Goal: Task Accomplishment & Management: Use online tool/utility

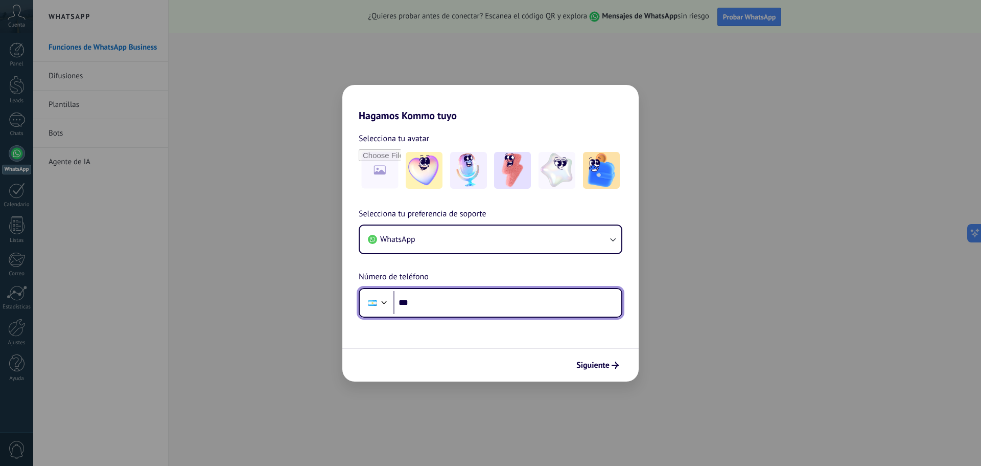
click at [508, 299] on input "***" at bounding box center [507, 303] width 228 height 24
type input "**********"
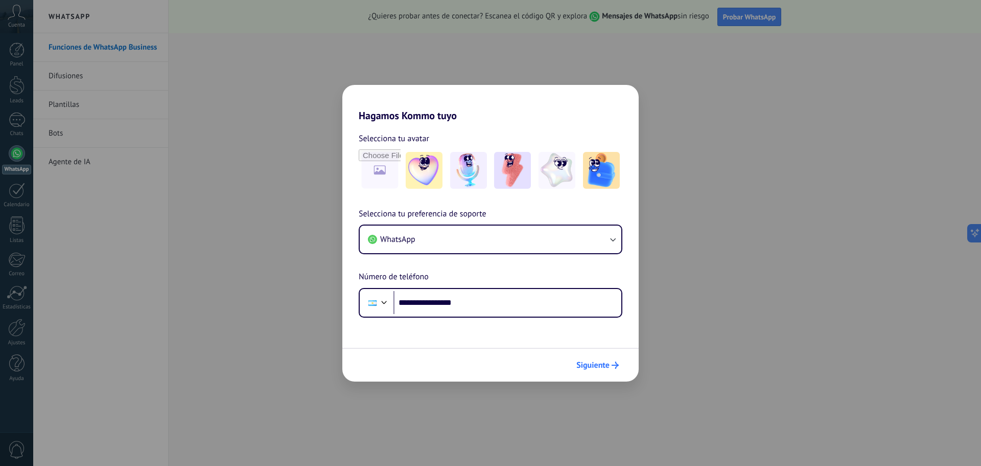
click at [611, 365] on span "Siguiente" at bounding box center [597, 364] width 42 height 7
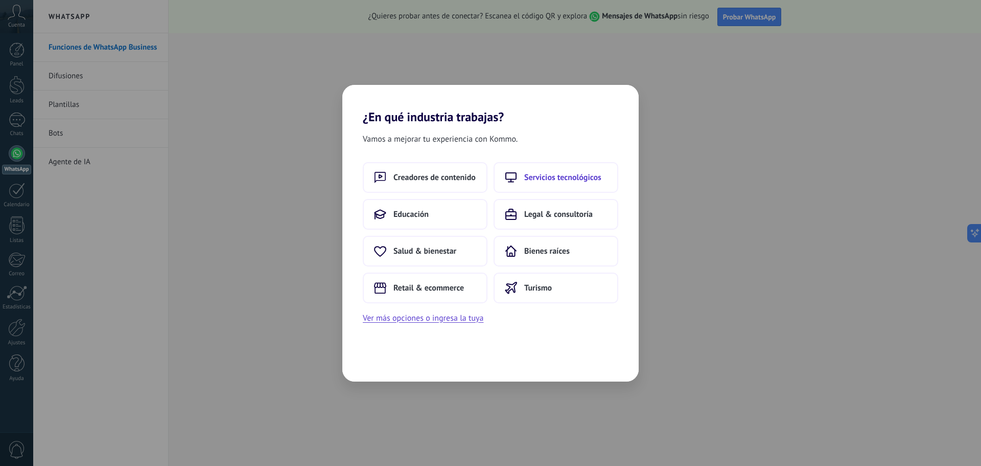
click at [546, 168] on button "Servicios tecnológicos" at bounding box center [556, 177] width 125 height 31
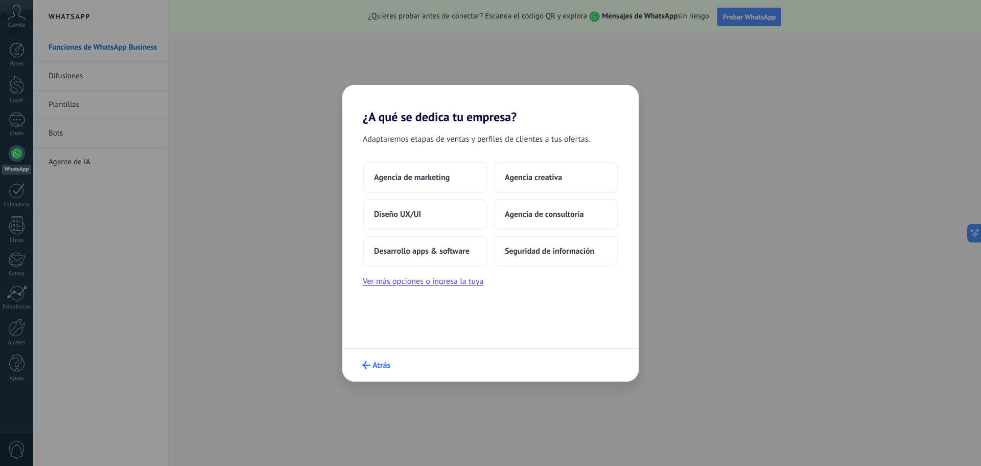
click at [378, 363] on span "Atrás" at bounding box center [382, 364] width 18 height 7
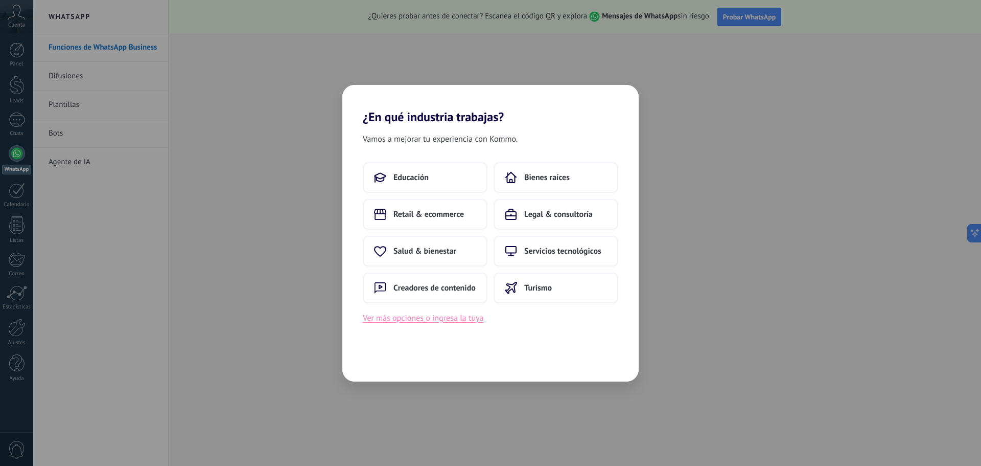
click at [432, 317] on button "Ver más opciones o ingresa la tuya" at bounding box center [423, 317] width 121 height 13
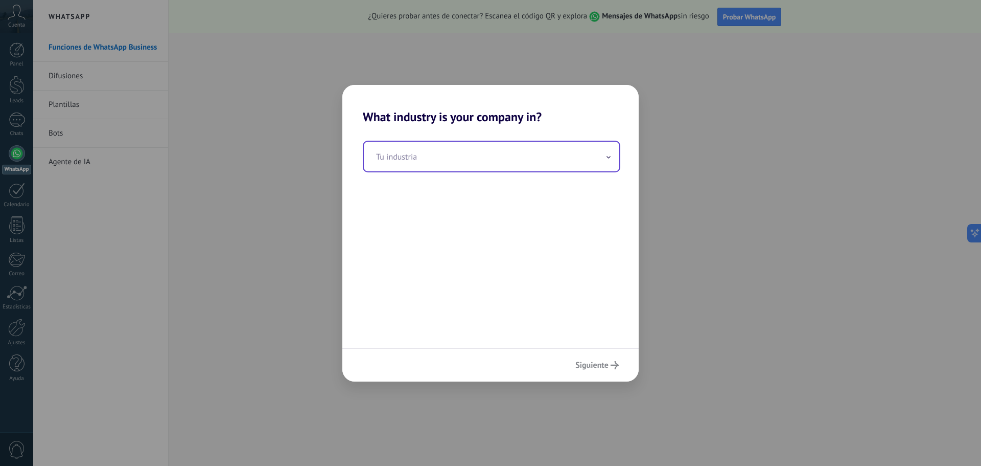
click at [434, 153] on input "text" at bounding box center [491, 157] width 255 height 30
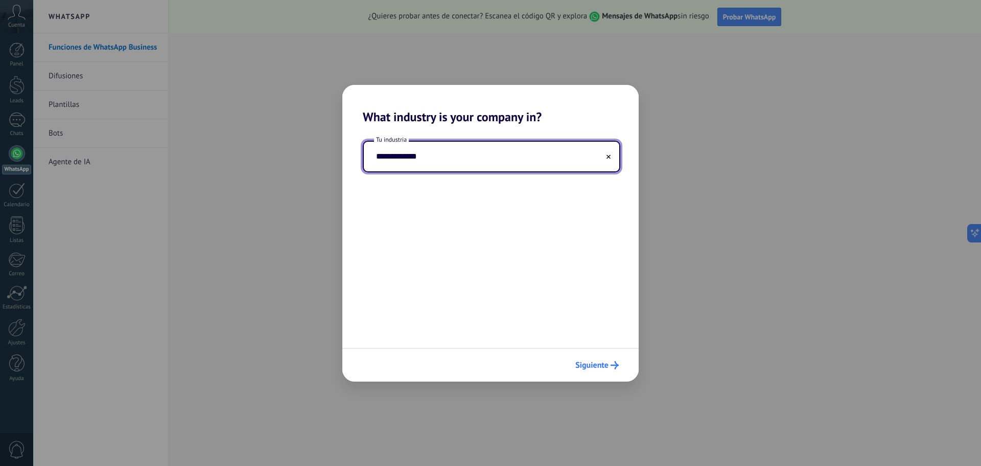
type input "**********"
click at [595, 361] on span "Siguiente" at bounding box center [591, 364] width 33 height 7
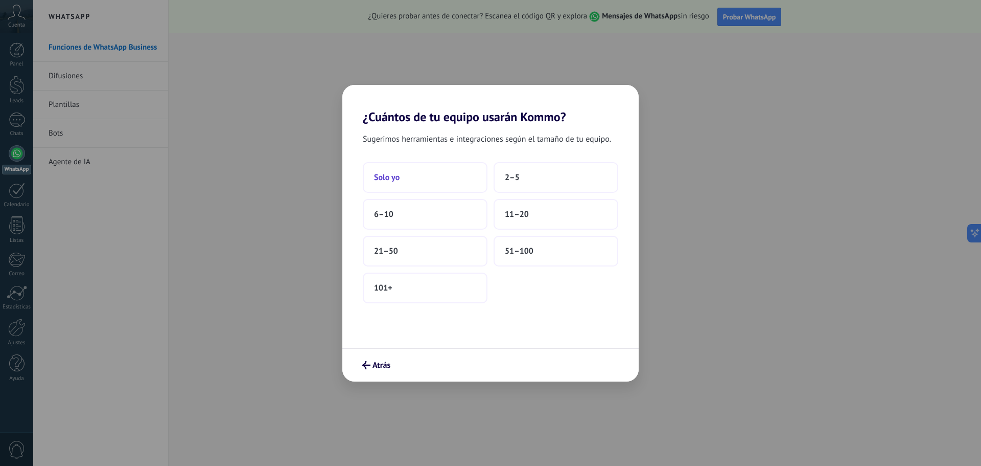
click at [411, 177] on button "Solo yo" at bounding box center [425, 177] width 125 height 31
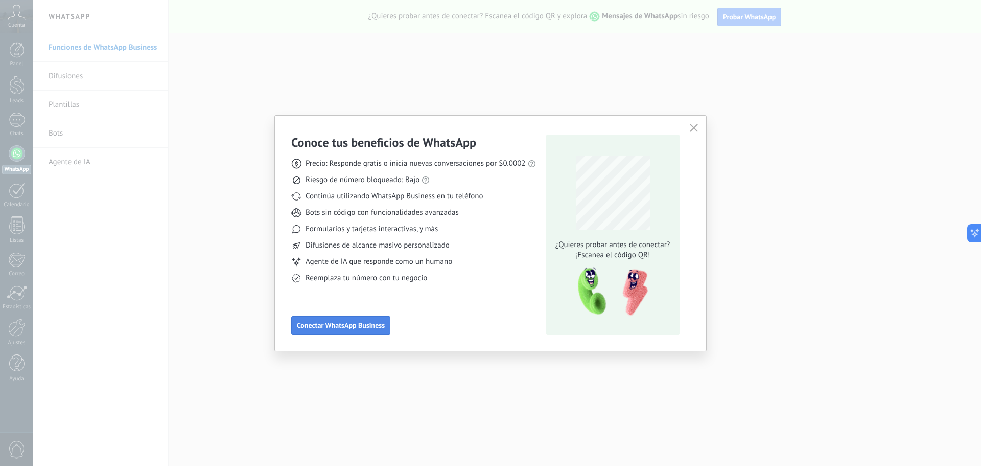
click at [363, 326] on span "Conectar WhatsApp Business" at bounding box center [341, 324] width 88 height 7
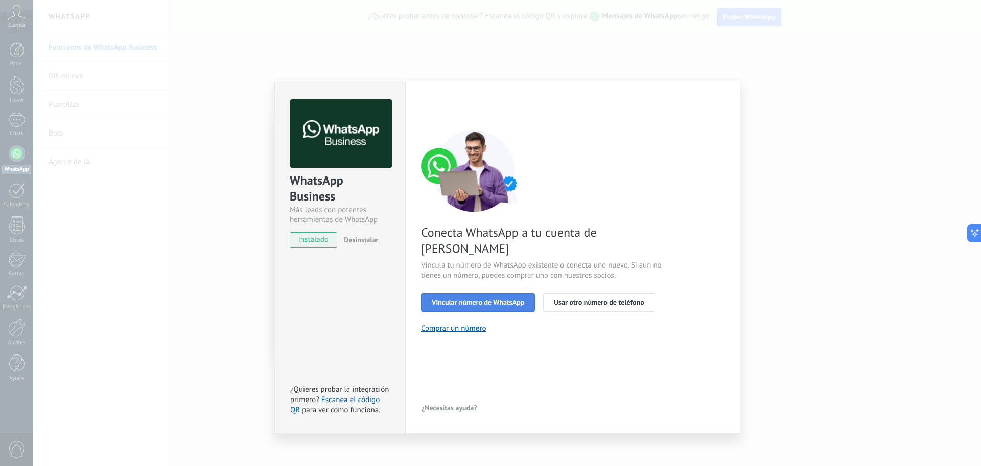
click at [496, 298] on span "Vincular número de WhatsApp" at bounding box center [478, 301] width 92 height 7
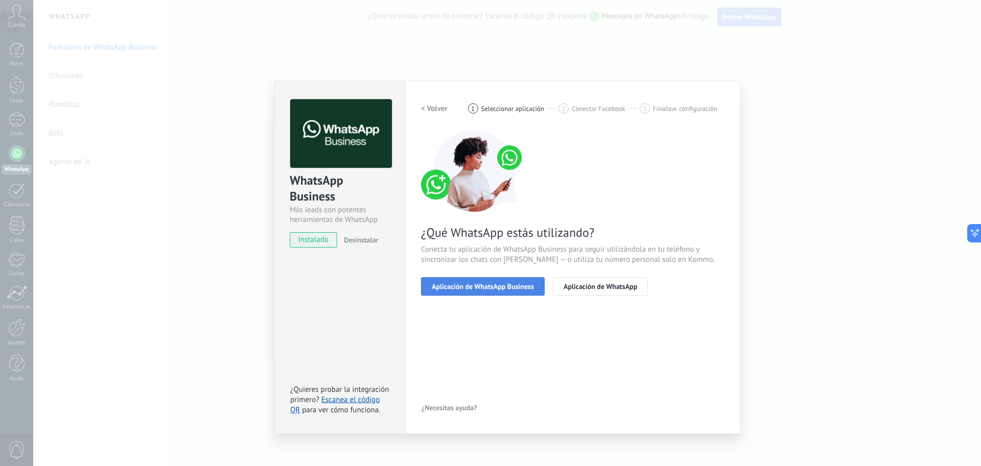
click at [484, 284] on span "Aplicación de WhatsApp Business" at bounding box center [483, 286] width 102 height 7
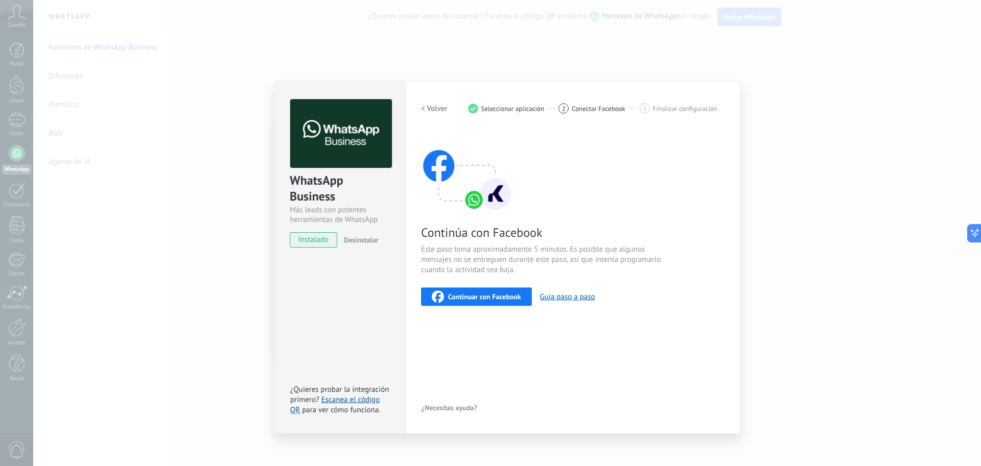
click at [432, 113] on button "< Volver" at bounding box center [434, 108] width 27 height 18
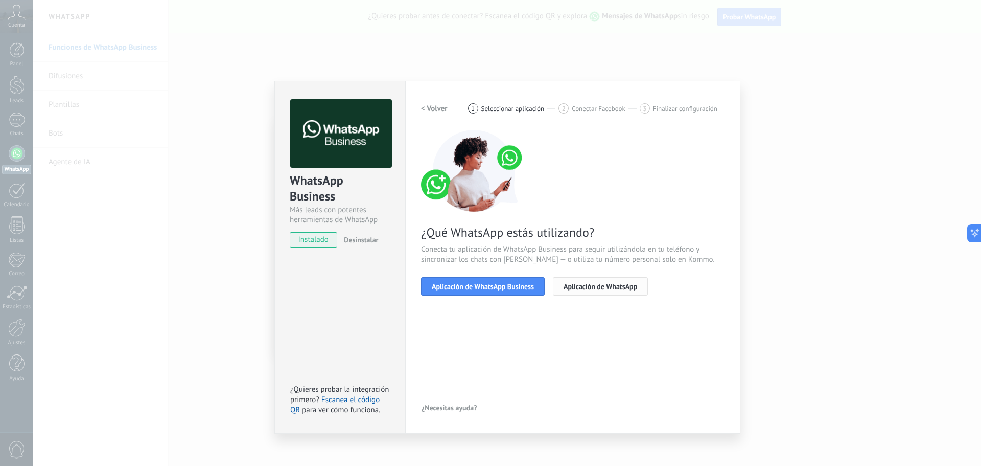
click at [583, 287] on span "Aplicación de WhatsApp" at bounding box center [601, 286] width 74 height 7
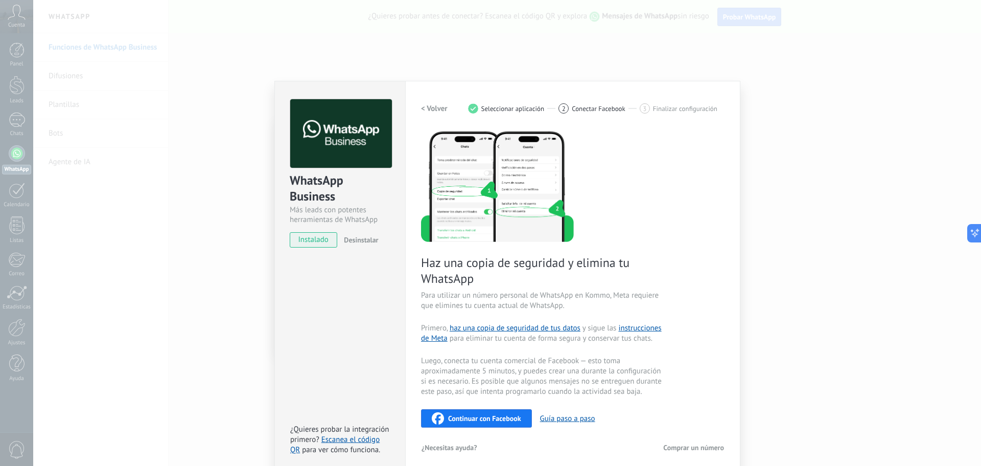
click at [496, 409] on button "Continuar con Facebook" at bounding box center [476, 418] width 111 height 18
click at [760, 136] on div "WhatsApp Business Más leads con potentes herramientas de WhatsApp instalado Des…" at bounding box center [507, 233] width 948 height 466
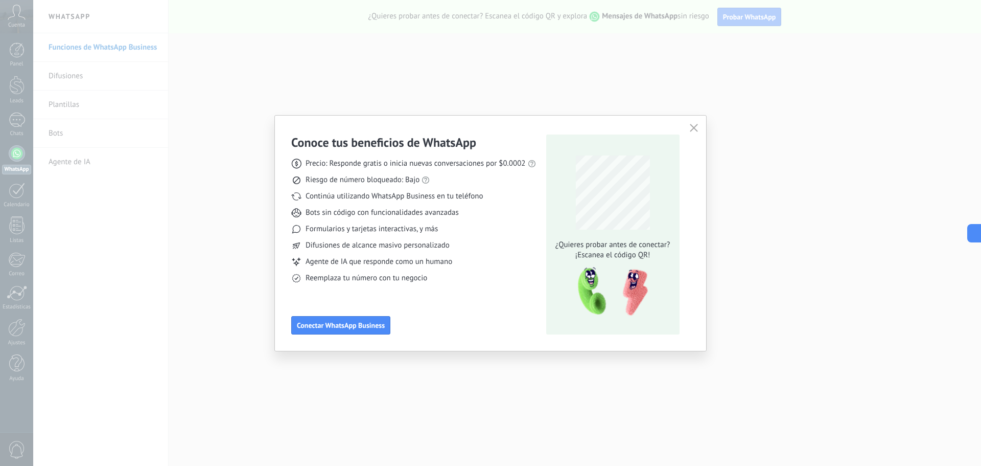
click at [700, 129] on button "button" at bounding box center [693, 128] width 13 height 14
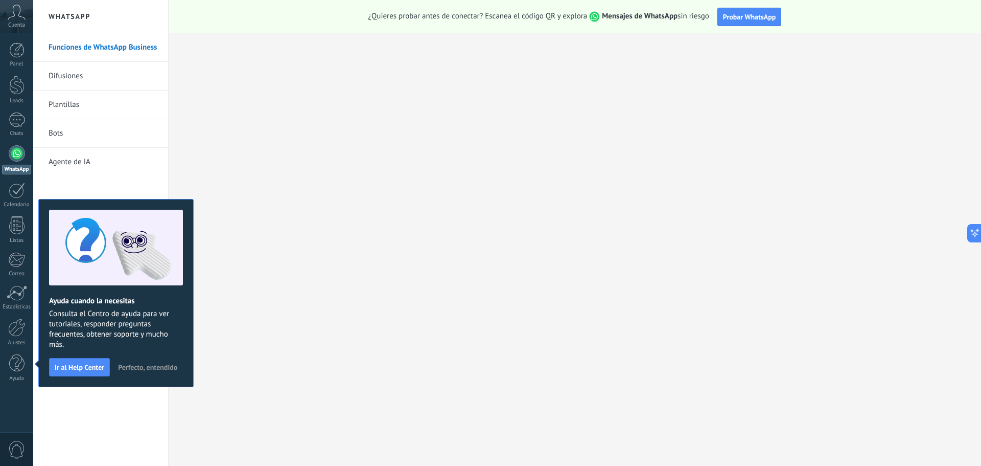
click at [148, 368] on span "Perfecto, entendido" at bounding box center [147, 366] width 59 height 7
